Goal: Transaction & Acquisition: Purchase product/service

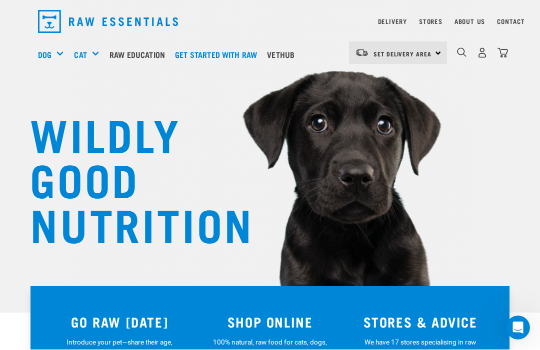
scroll to position [27, 0]
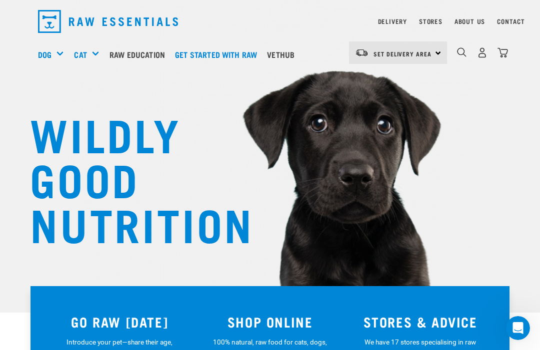
click at [0, 0] on div "Raw Feeding 101" at bounding box center [0, 0] width 0 height 0
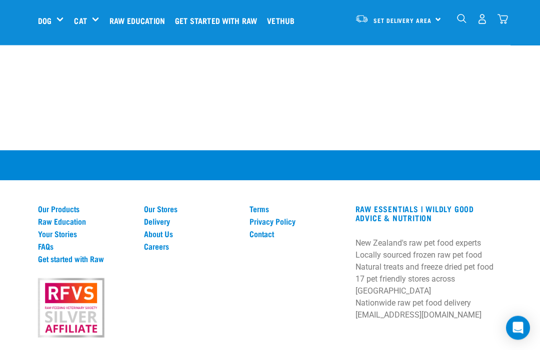
scroll to position [1239, 0]
click at [484, 18] on img "dropdown navigation" at bounding box center [482, 19] width 10 height 10
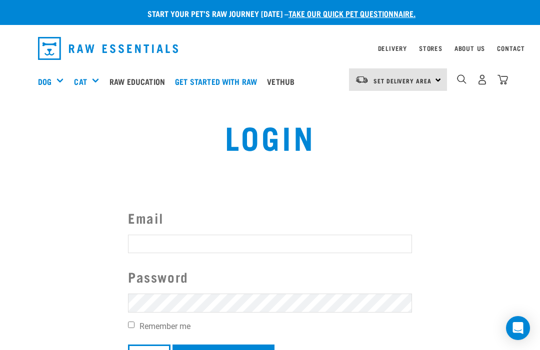
click at [292, 82] on link "Vethub" at bounding box center [282, 81] width 37 height 40
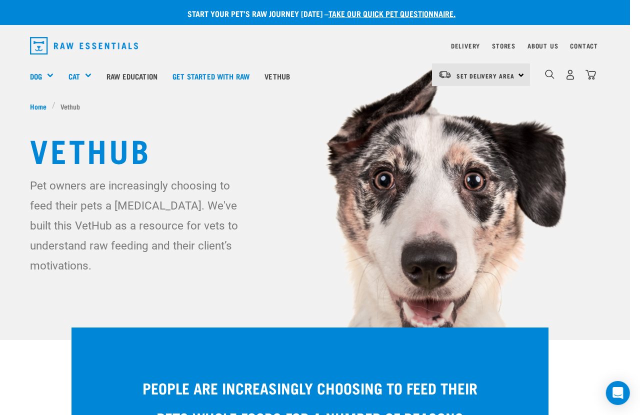
scroll to position [0, 10]
click at [0, 0] on h5 "Get Started Packs" at bounding box center [0, 0] width 0 height 0
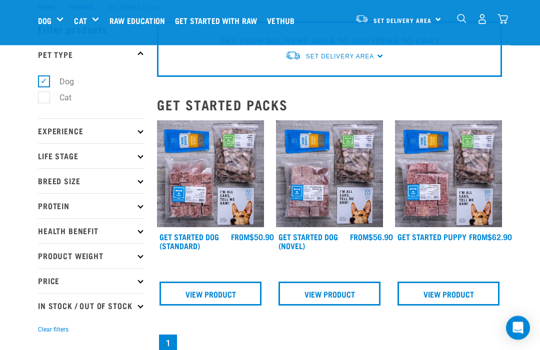
scroll to position [48, 0]
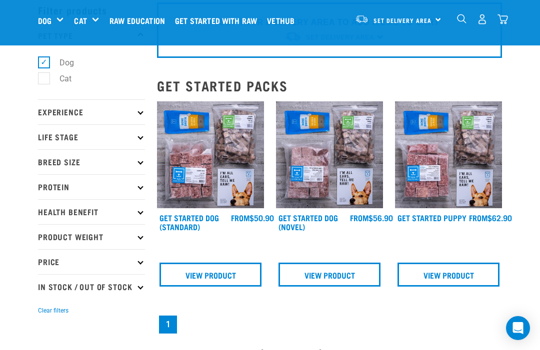
click at [47, 112] on p "Experience" at bounding box center [91, 111] width 107 height 25
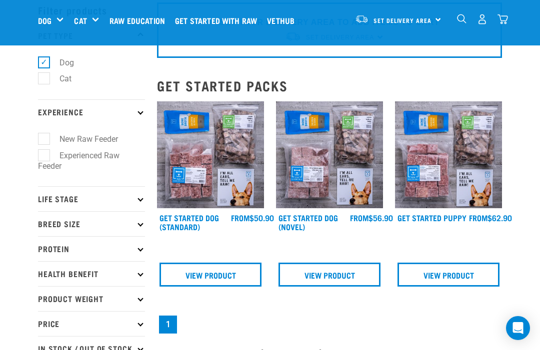
click at [43, 138] on label "New Raw Feeder" at bounding box center [82, 139] width 78 height 12
click at [41, 138] on input "New Raw Feeder" at bounding box center [41, 137] width 6 height 6
checkbox input "true"
click at [50, 186] on p "Life Stage" at bounding box center [91, 198] width 107 height 25
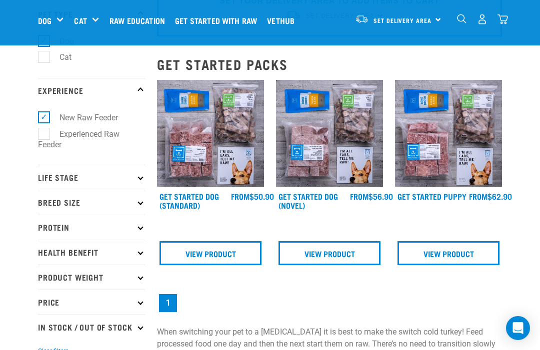
scroll to position [70, 0]
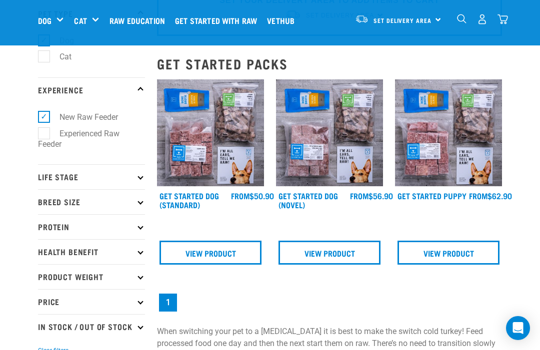
click at [44, 178] on p "Life Stage" at bounding box center [91, 176] width 107 height 25
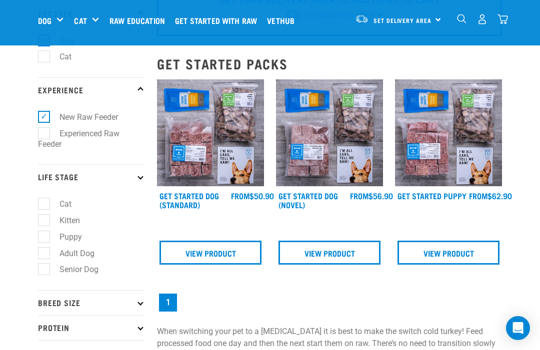
click at [43, 250] on label "Adult Dog" at bounding box center [70, 253] width 55 height 12
click at [39, 250] on input "Adult Dog" at bounding box center [41, 251] width 6 height 6
checkbox input "true"
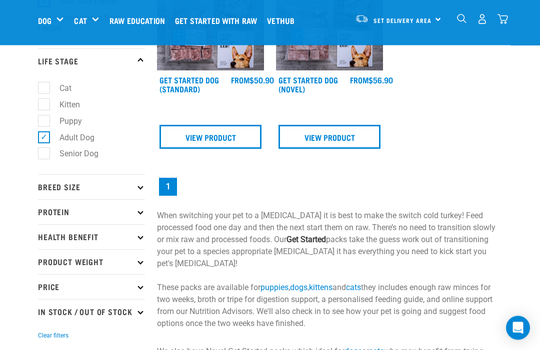
scroll to position [186, 0]
click at [47, 184] on p "Breed Size" at bounding box center [91, 186] width 107 height 25
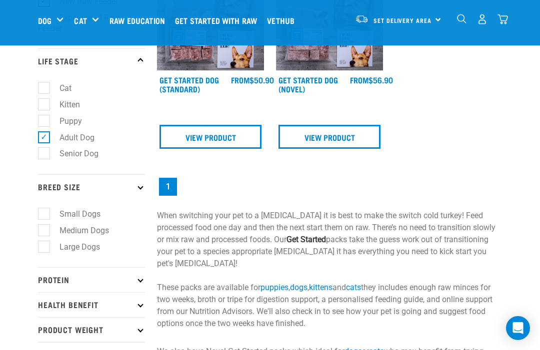
click at [43, 228] on label "Medium Dogs" at bounding box center [77, 230] width 69 height 12
click at [42, 228] on input "Medium Dogs" at bounding box center [41, 228] width 6 height 6
checkbox input "true"
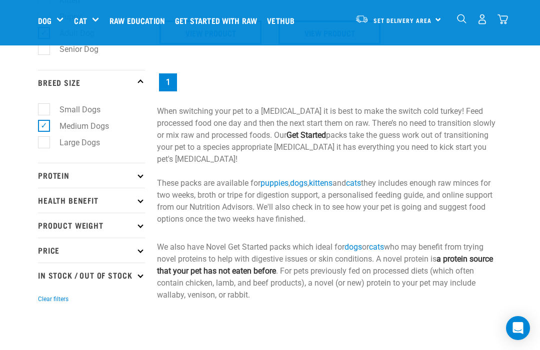
scroll to position [291, 0]
click at [47, 200] on p "Health Benefit" at bounding box center [91, 199] width 107 height 25
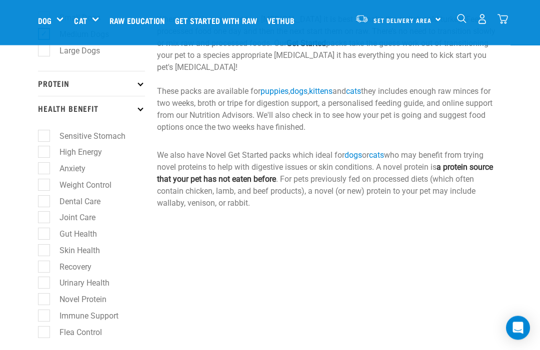
scroll to position [383, 0]
click at [43, 183] on label "Weight Control" at bounding box center [79, 184] width 72 height 12
click at [41, 183] on input "Weight Control" at bounding box center [41, 182] width 6 height 6
checkbox input "true"
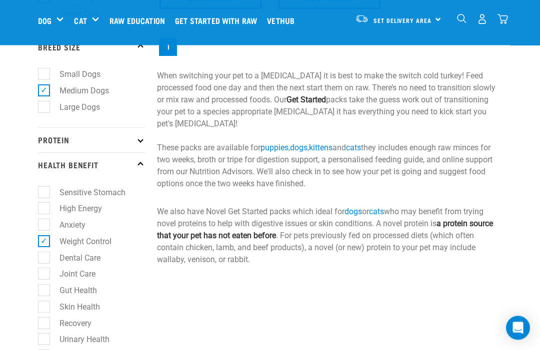
scroll to position [326, 0]
click at [50, 139] on p "Protein" at bounding box center [91, 139] width 107 height 25
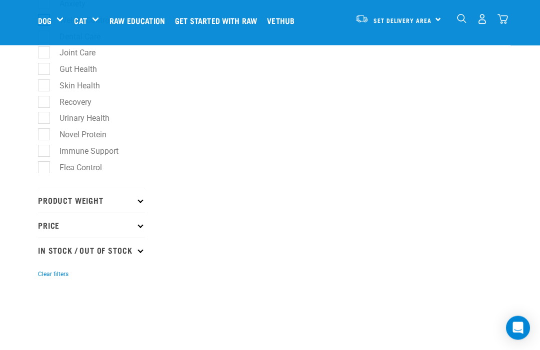
scroll to position [844, 0]
click at [53, 194] on p "Product Weight" at bounding box center [91, 200] width 107 height 25
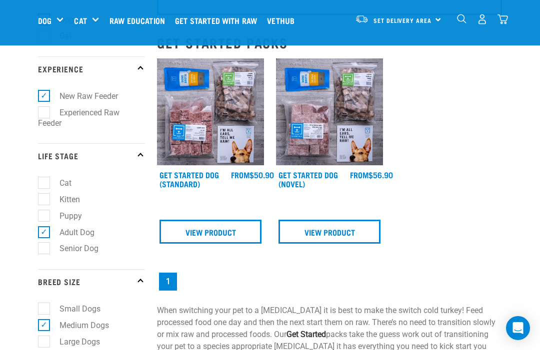
scroll to position [90, 0]
click at [207, 229] on link "View Product" at bounding box center [210, 232] width 102 height 24
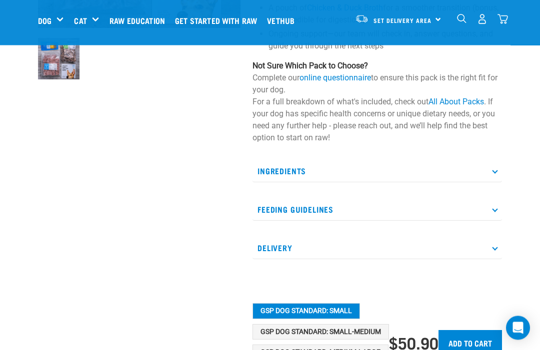
scroll to position [247, 0]
